Goal: Task Accomplishment & Management: Use online tool/utility

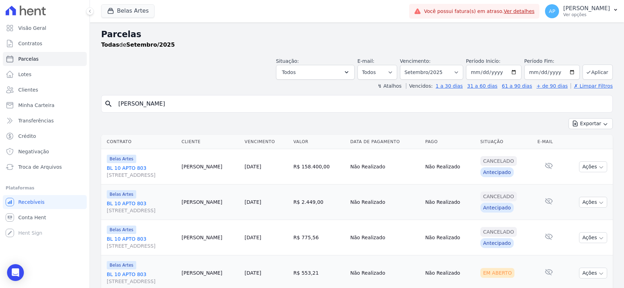
select select
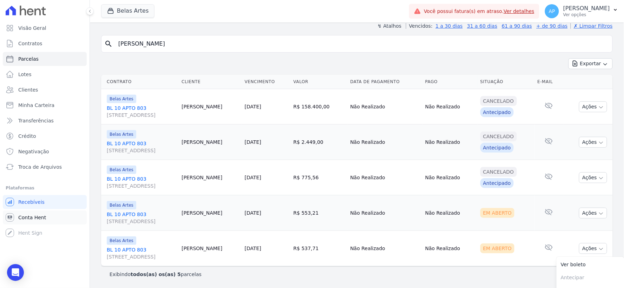
click at [35, 222] on link "Conta Hent" at bounding box center [45, 218] width 84 height 14
click at [29, 218] on span "Conta Hent" at bounding box center [32, 217] width 28 height 7
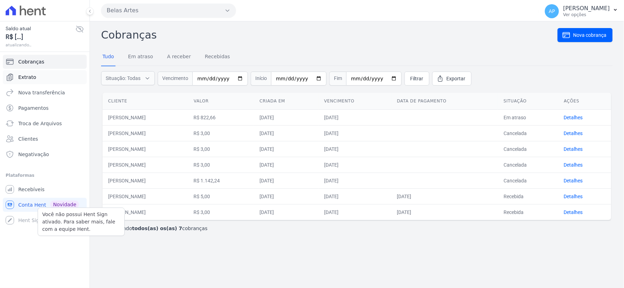
click at [22, 76] on span "Extrato" at bounding box center [27, 77] width 18 height 7
click at [32, 78] on span "Extrato" at bounding box center [27, 77] width 18 height 7
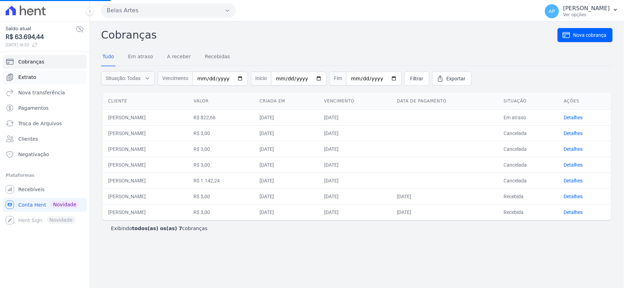
click at [31, 74] on span "Extrato" at bounding box center [27, 77] width 18 height 7
click at [36, 86] on link "Nova transferência" at bounding box center [45, 93] width 84 height 14
click at [37, 74] on link "Extrato" at bounding box center [45, 77] width 84 height 14
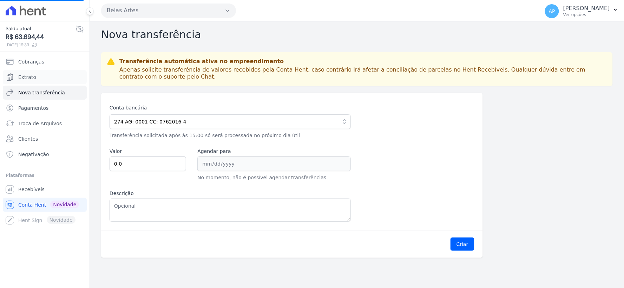
click at [37, 74] on link "Extrato" at bounding box center [45, 77] width 84 height 14
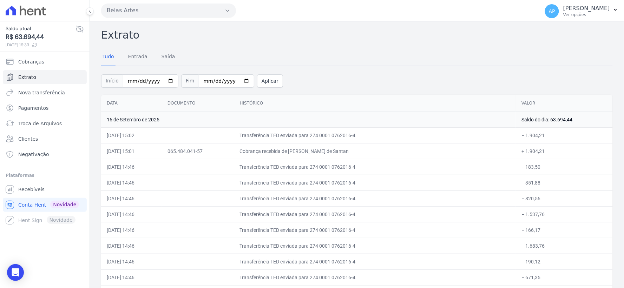
scroll to position [249, 0]
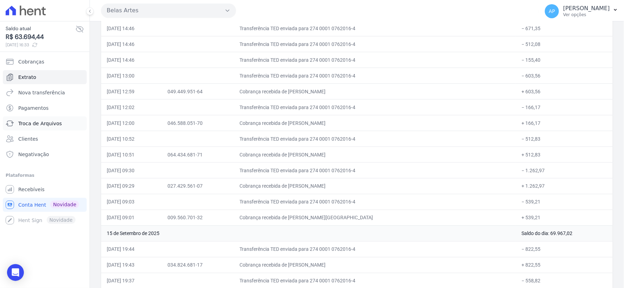
click at [46, 125] on span "Troca de Arquivos" at bounding box center [40, 123] width 44 height 7
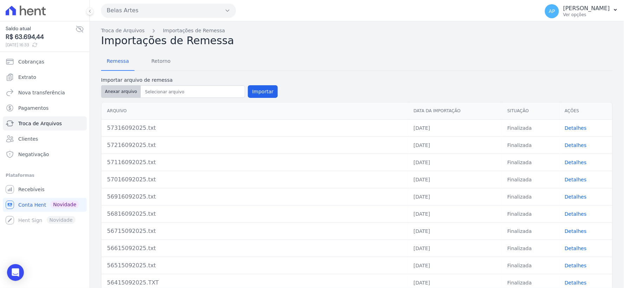
click at [118, 92] on button "Anexar arquivo" at bounding box center [121, 91] width 40 height 13
type input "57416092025.txt"
click at [258, 91] on button "Importar" at bounding box center [263, 91] width 30 height 13
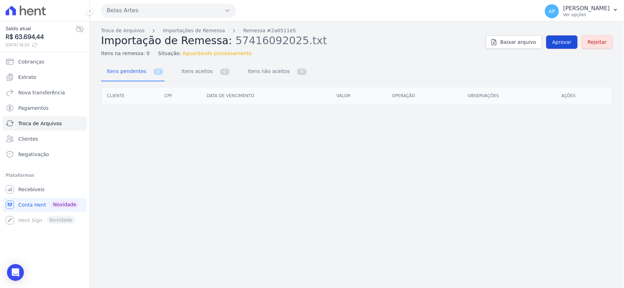
click at [560, 43] on span "Aprovar" at bounding box center [562, 42] width 19 height 7
click at [560, 42] on span "Aprovar" at bounding box center [562, 42] width 19 height 7
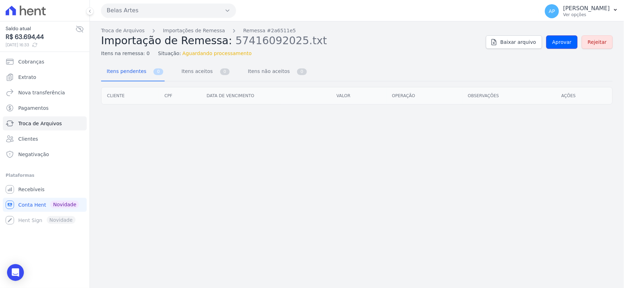
click at [560, 42] on span "Aprovar" at bounding box center [562, 42] width 19 height 7
click at [567, 46] on link "Aprovar" at bounding box center [562, 41] width 31 height 13
click at [565, 44] on span "Aprovar" at bounding box center [562, 42] width 19 height 7
click at [564, 44] on span "Aprovar" at bounding box center [562, 42] width 19 height 7
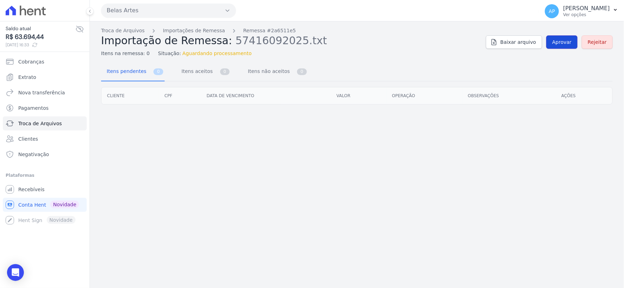
click at [561, 44] on span "Aprovar" at bounding box center [562, 42] width 19 height 7
click at [553, 44] on link "Aprovar" at bounding box center [562, 41] width 31 height 13
click at [564, 41] on span "Aprovar" at bounding box center [562, 42] width 19 height 7
click at [563, 41] on span "Aprovar" at bounding box center [562, 42] width 19 height 7
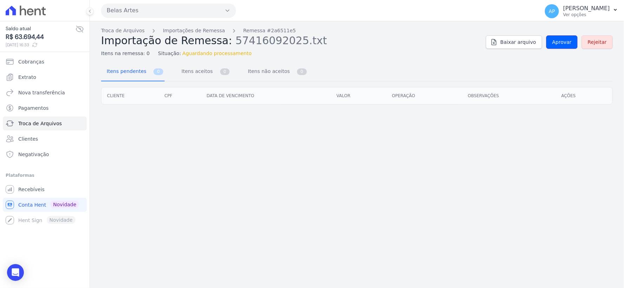
click at [563, 41] on span "Aprovar" at bounding box center [562, 42] width 19 height 7
click at [565, 43] on span "Aprovar" at bounding box center [562, 42] width 19 height 7
click at [566, 44] on span "Aprovar" at bounding box center [562, 42] width 19 height 7
click at [556, 47] on link "Aprovar" at bounding box center [562, 41] width 31 height 13
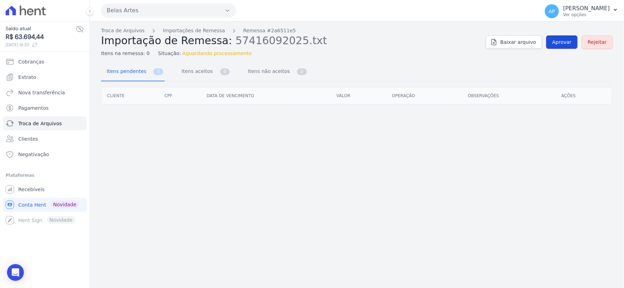
click at [561, 44] on span "Aprovar" at bounding box center [562, 42] width 19 height 7
click at [27, 125] on span "Troca de Arquivos" at bounding box center [40, 123] width 44 height 7
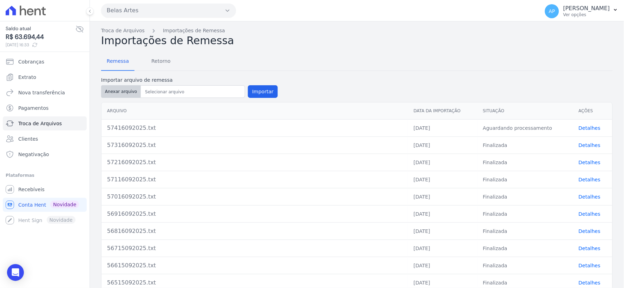
click at [113, 93] on button "Anexar arquivo" at bounding box center [121, 91] width 40 height 13
type input "57416092025.txt"
click at [252, 96] on button "Importar" at bounding box center [263, 91] width 30 height 13
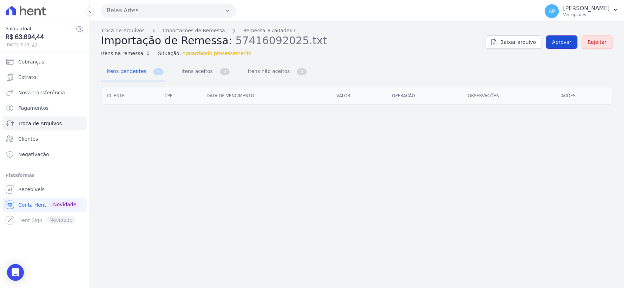
click at [559, 40] on span "Aprovar" at bounding box center [562, 42] width 19 height 7
click at [557, 39] on span "Aprovar" at bounding box center [562, 42] width 19 height 7
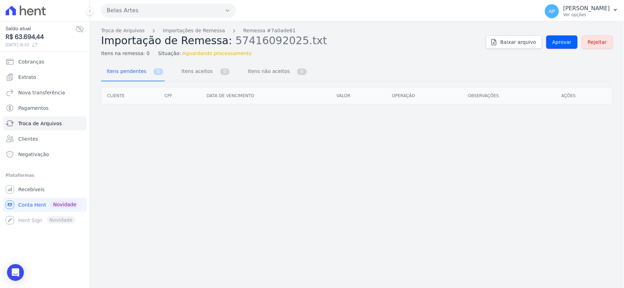
click at [557, 39] on span "Aprovar" at bounding box center [562, 42] width 19 height 7
click at [557, 40] on span "Aprovar" at bounding box center [562, 42] width 19 height 7
click at [561, 44] on span "Aprovar" at bounding box center [562, 42] width 19 height 7
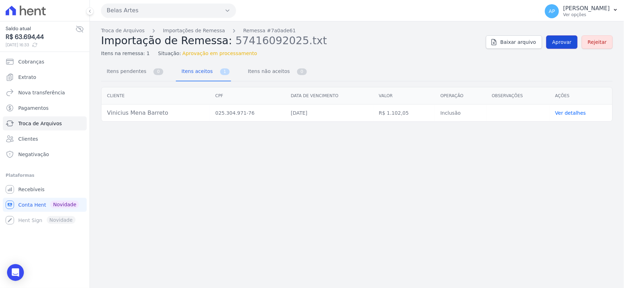
click at [557, 44] on link "Aprovar" at bounding box center [562, 41] width 31 height 13
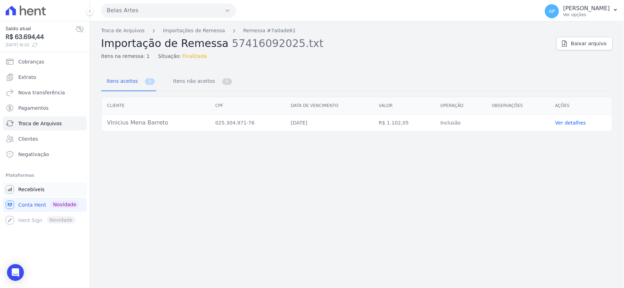
click at [38, 190] on span "Recebíveis" at bounding box center [31, 189] width 26 height 7
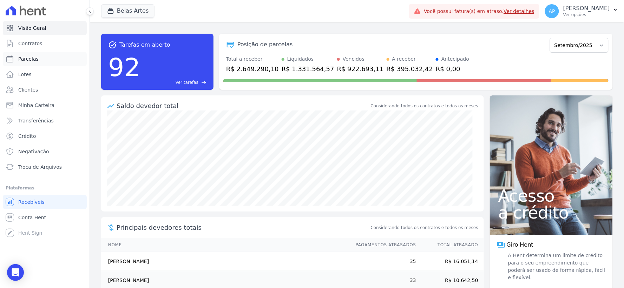
click at [34, 60] on span "Parcelas" at bounding box center [28, 59] width 20 height 7
select select
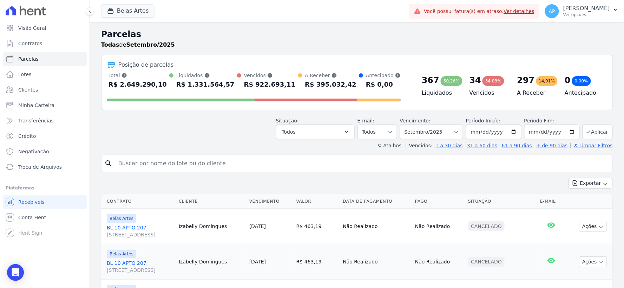
click at [176, 161] on input "search" at bounding box center [362, 164] width 496 height 14
paste input "Vinicius Mena Barreto"
type input "Vinicius Mena Barreto"
select select
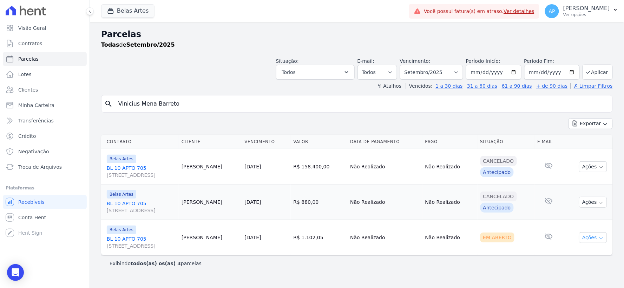
click at [591, 237] on button "Ações" at bounding box center [593, 238] width 28 height 11
click at [567, 254] on link "Ver boleto" at bounding box center [590, 254] width 67 height 13
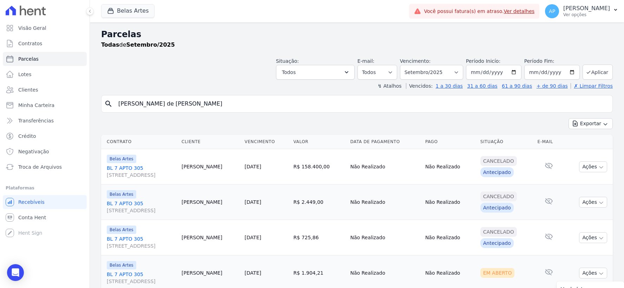
select select
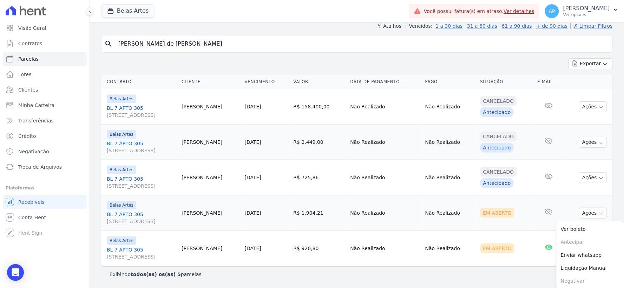
drag, startPoint x: 211, startPoint y: 46, endPoint x: 0, endPoint y: 46, distance: 210.8
click at [0, 46] on div "Visão Geral Contratos [GEOGRAPHIC_DATA] Lotes Clientes Minha Carteira Transferê…" at bounding box center [312, 144] width 624 height 288
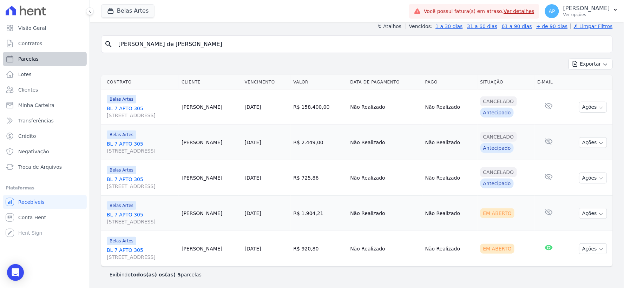
paste input "[PERSON_NAME]"
type input "[PERSON_NAME]"
